Goal: Task Accomplishment & Management: Manage account settings

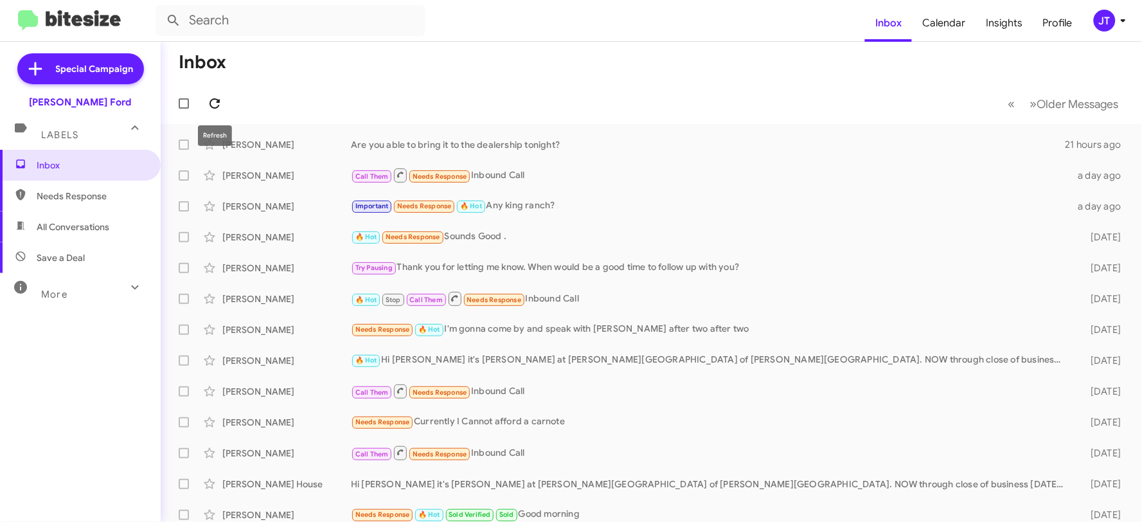
click at [216, 105] on icon at bounding box center [214, 103] width 15 height 15
click at [219, 101] on icon at bounding box center [215, 103] width 10 height 10
click at [217, 98] on icon at bounding box center [214, 103] width 15 height 15
